Goal: Task Accomplishment & Management: Manage account settings

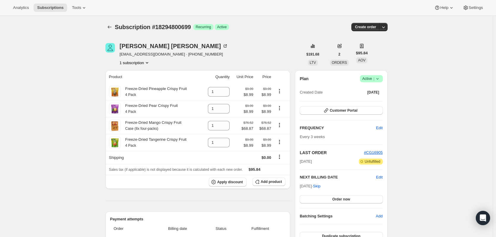
click at [380, 81] on icon at bounding box center [378, 79] width 6 height 6
click at [374, 90] on span "Pause subscription" at bounding box center [373, 90] width 33 height 4
